Goal: Task Accomplishment & Management: Manage account settings

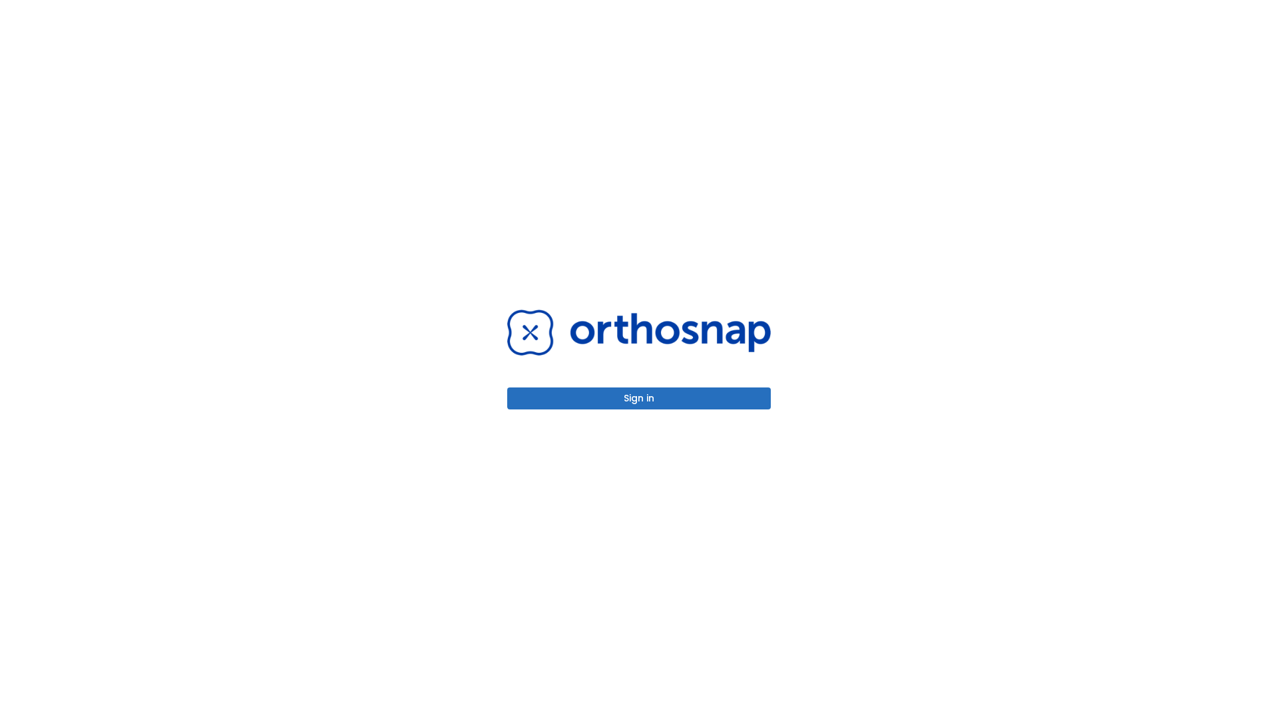
click at [639, 398] on button "Sign in" at bounding box center [639, 399] width 264 height 22
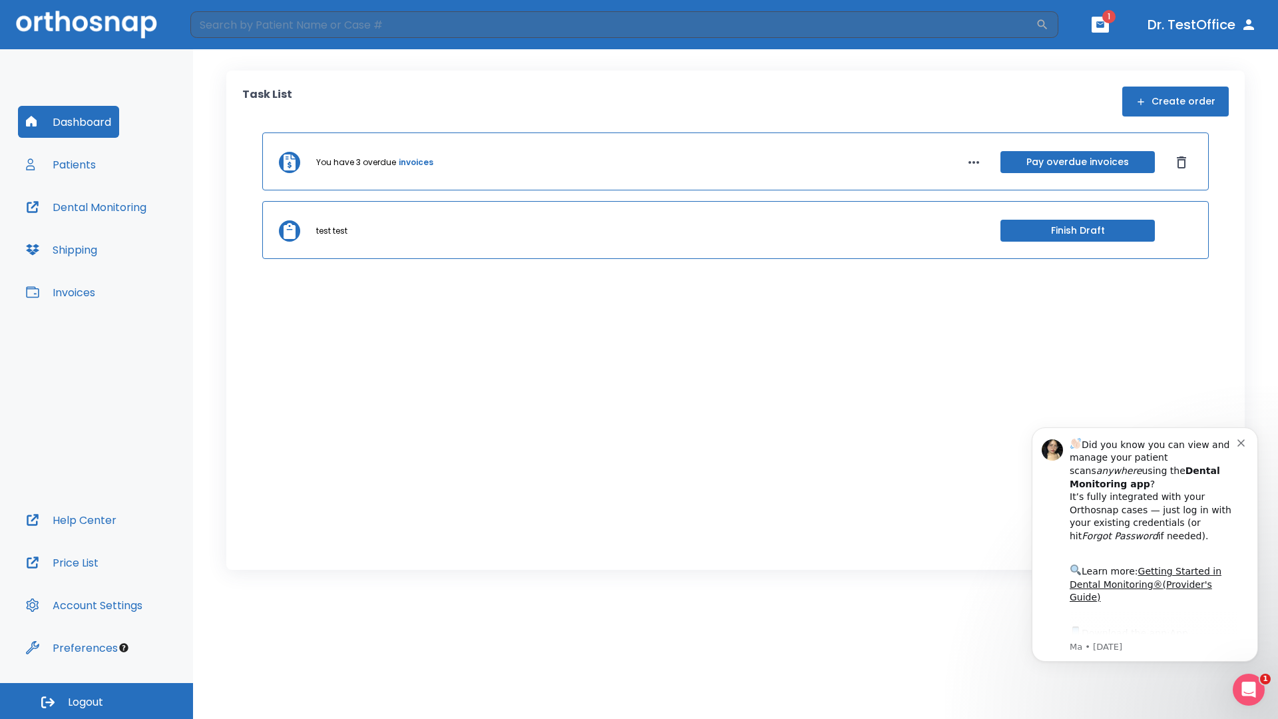
click at [97, 701] on span "Logout" at bounding box center [85, 702] width 35 height 15
